Goal: Navigation & Orientation: Find specific page/section

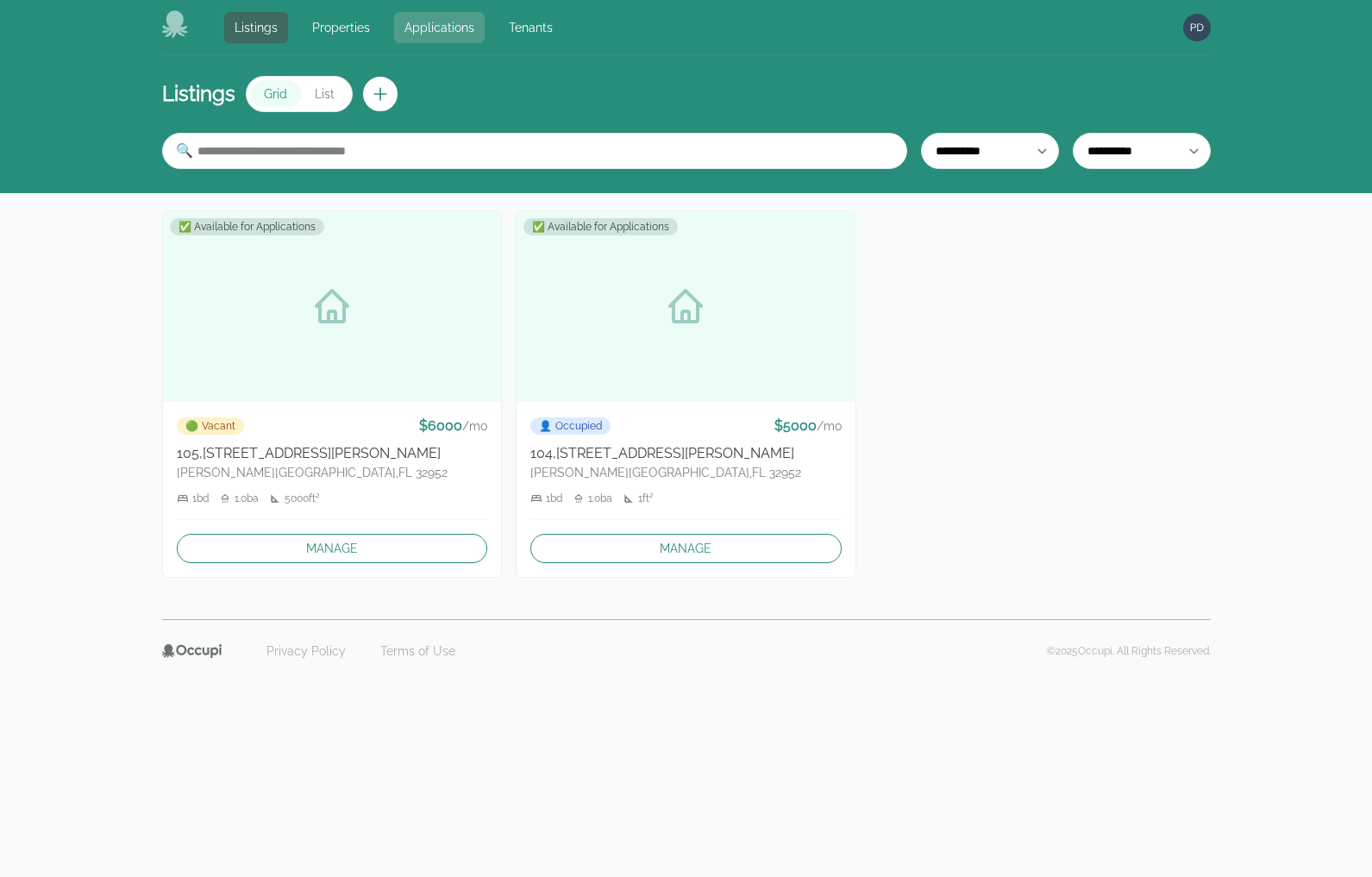
click at [437, 23] on link "Applications" at bounding box center [439, 27] width 91 height 31
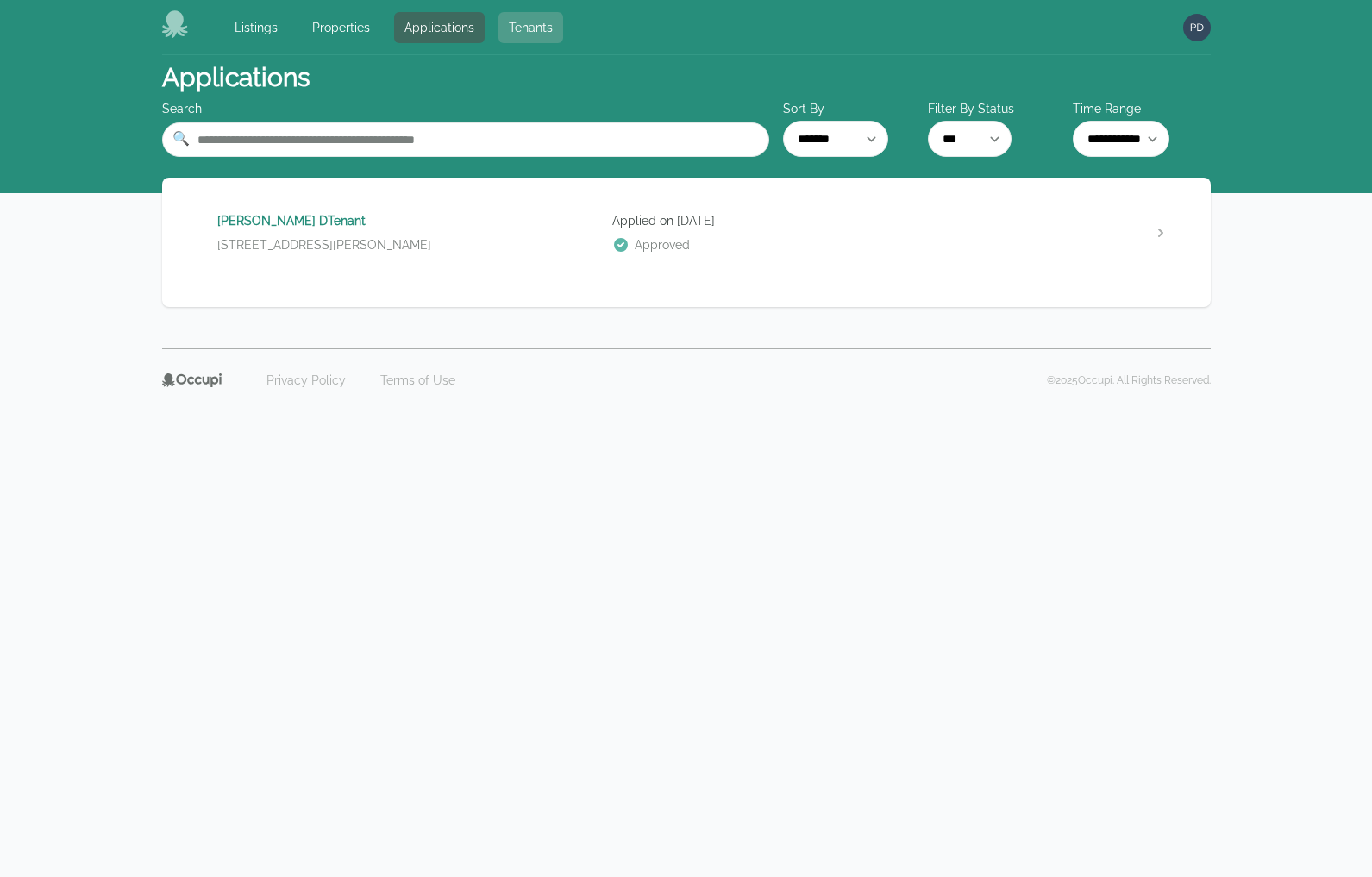
click at [519, 26] on link "Tenants" at bounding box center [530, 27] width 65 height 31
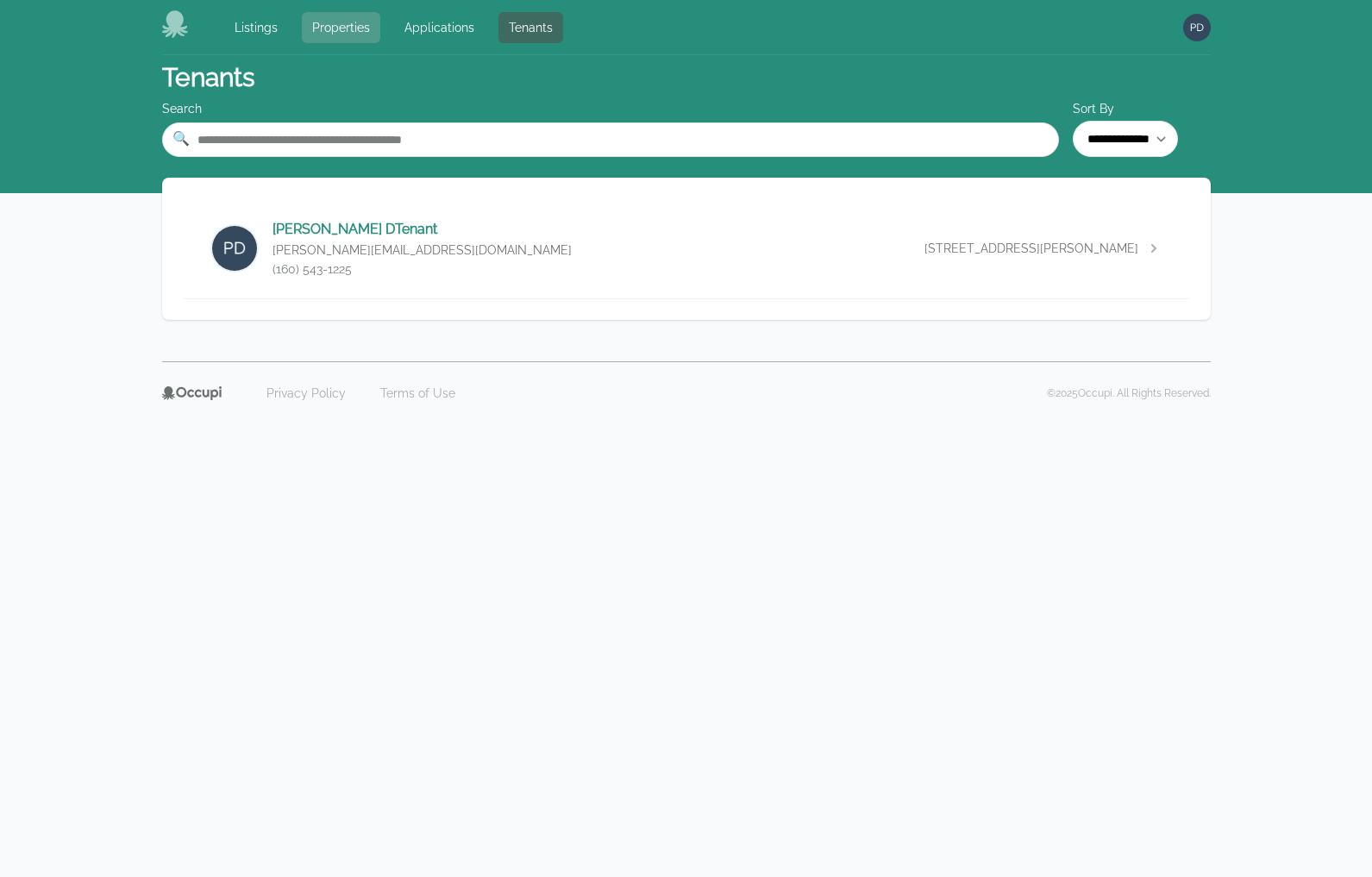
click at [356, 26] on link "Properties" at bounding box center [341, 27] width 79 height 31
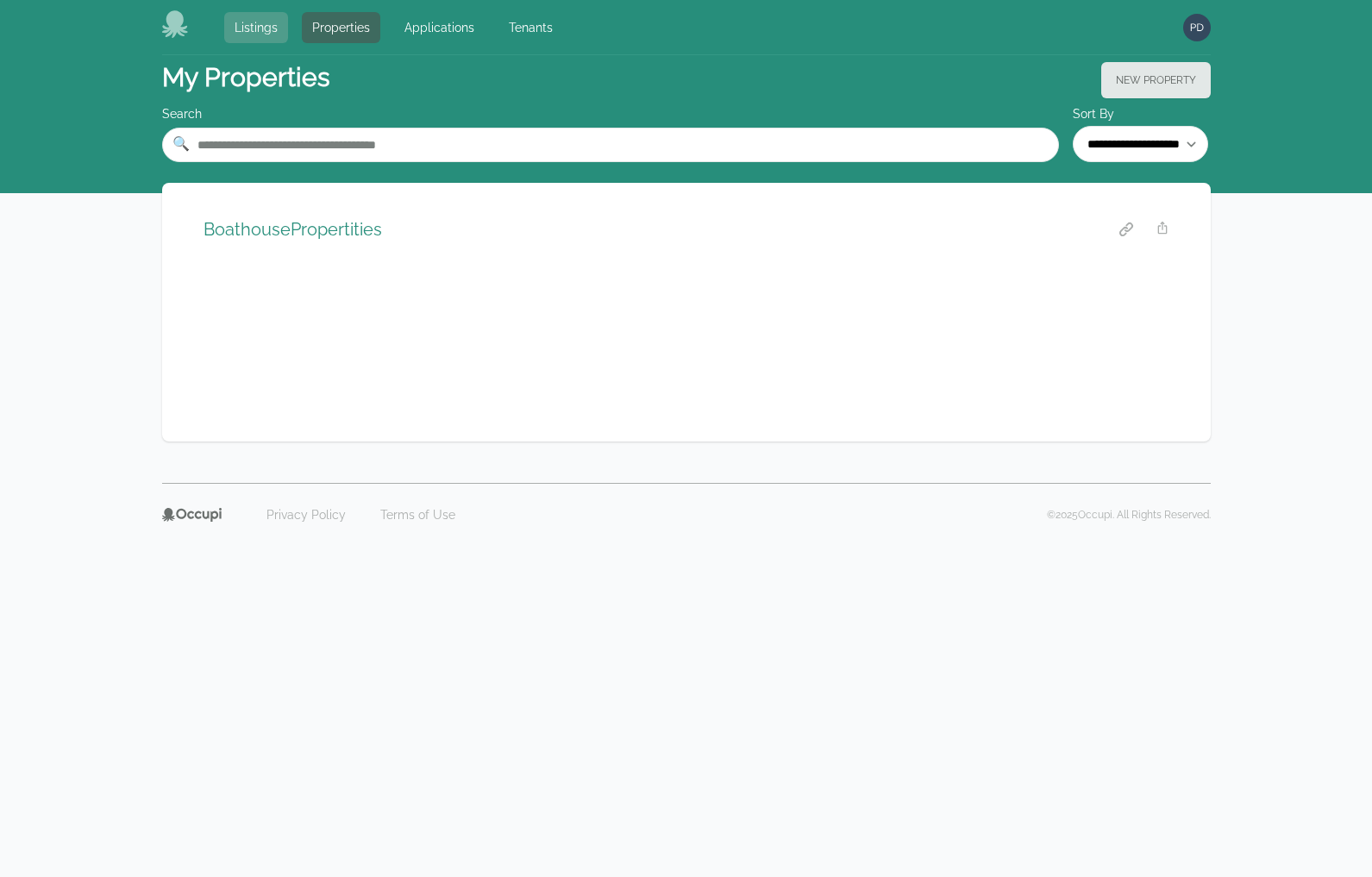
click at [255, 32] on link "Listings" at bounding box center [256, 27] width 64 height 31
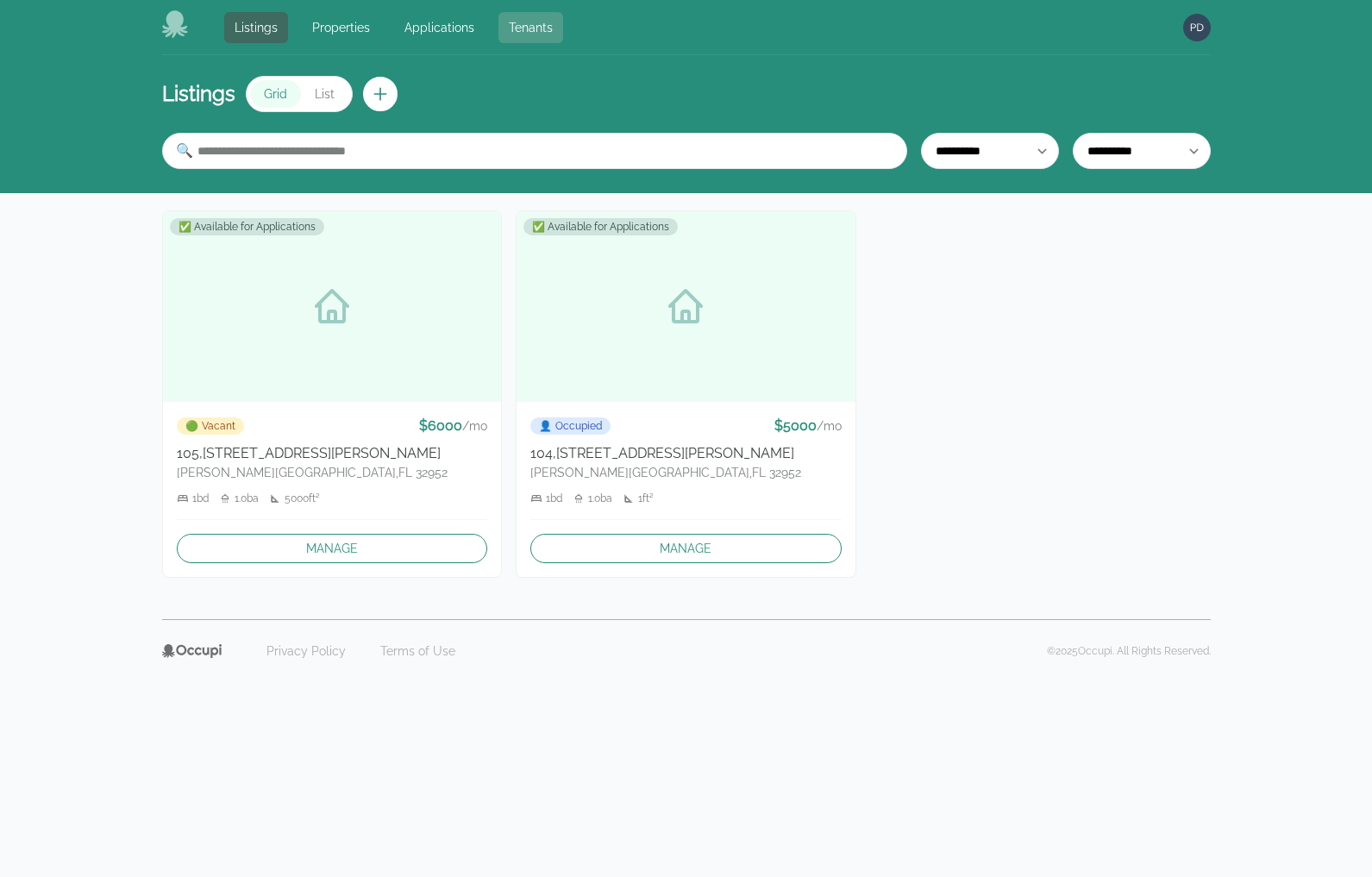
click at [507, 21] on link "Tenants" at bounding box center [530, 27] width 65 height 31
